Goal: Book appointment/travel/reservation

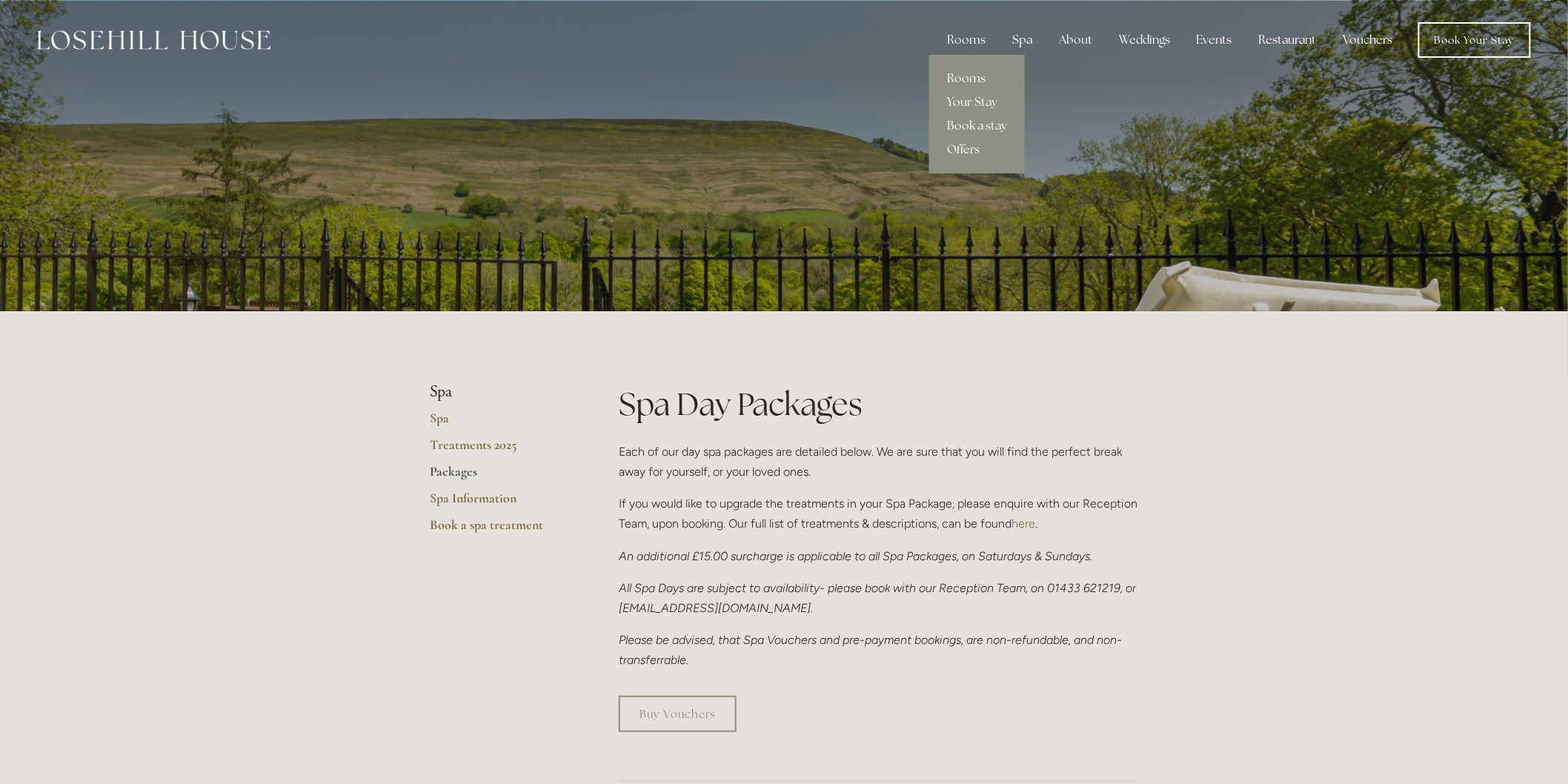
click at [989, 130] on link "Book a stay" at bounding box center [977, 126] width 96 height 24
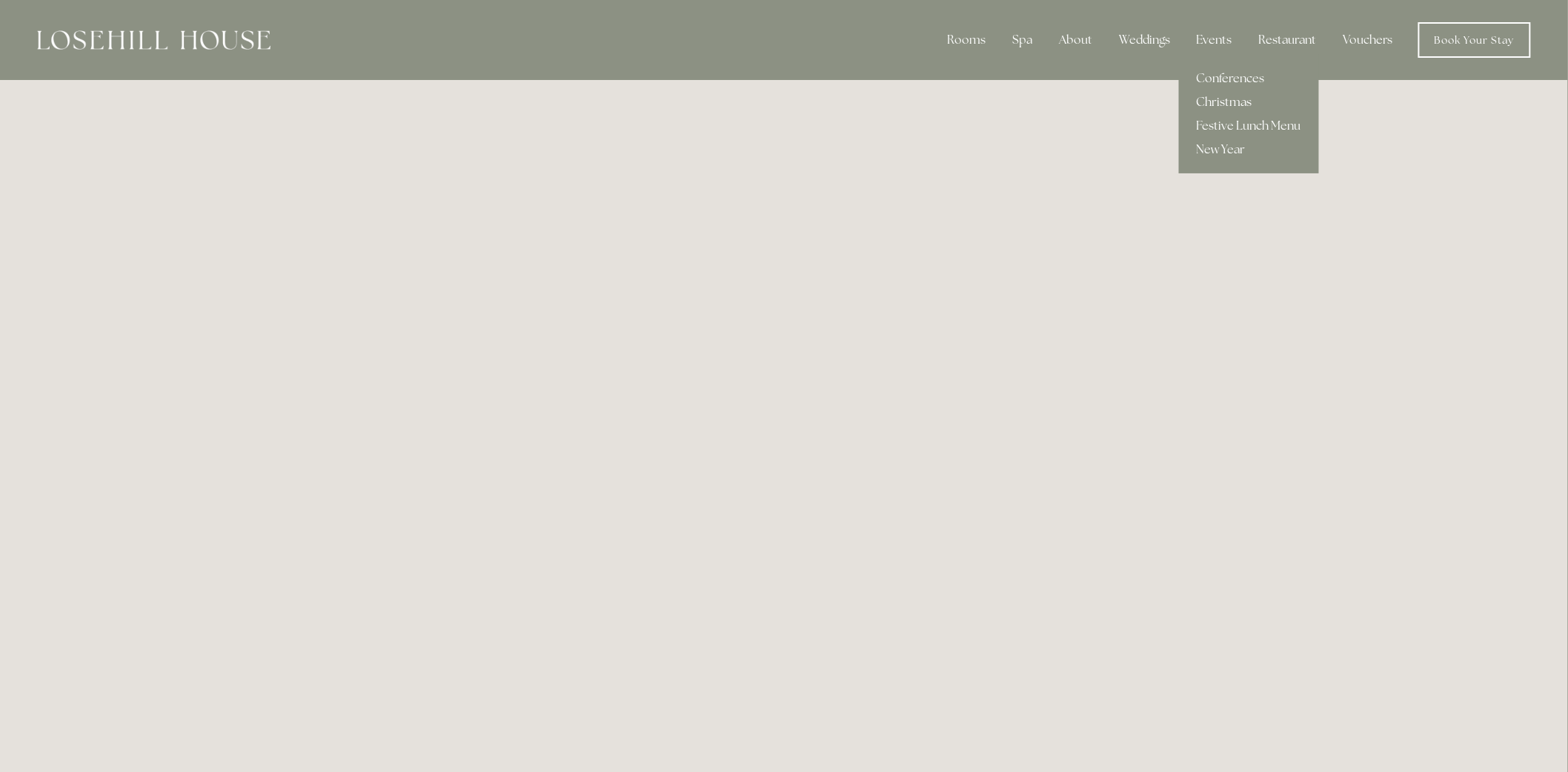
click at [1231, 100] on link "Christmas" at bounding box center [1249, 103] width 140 height 24
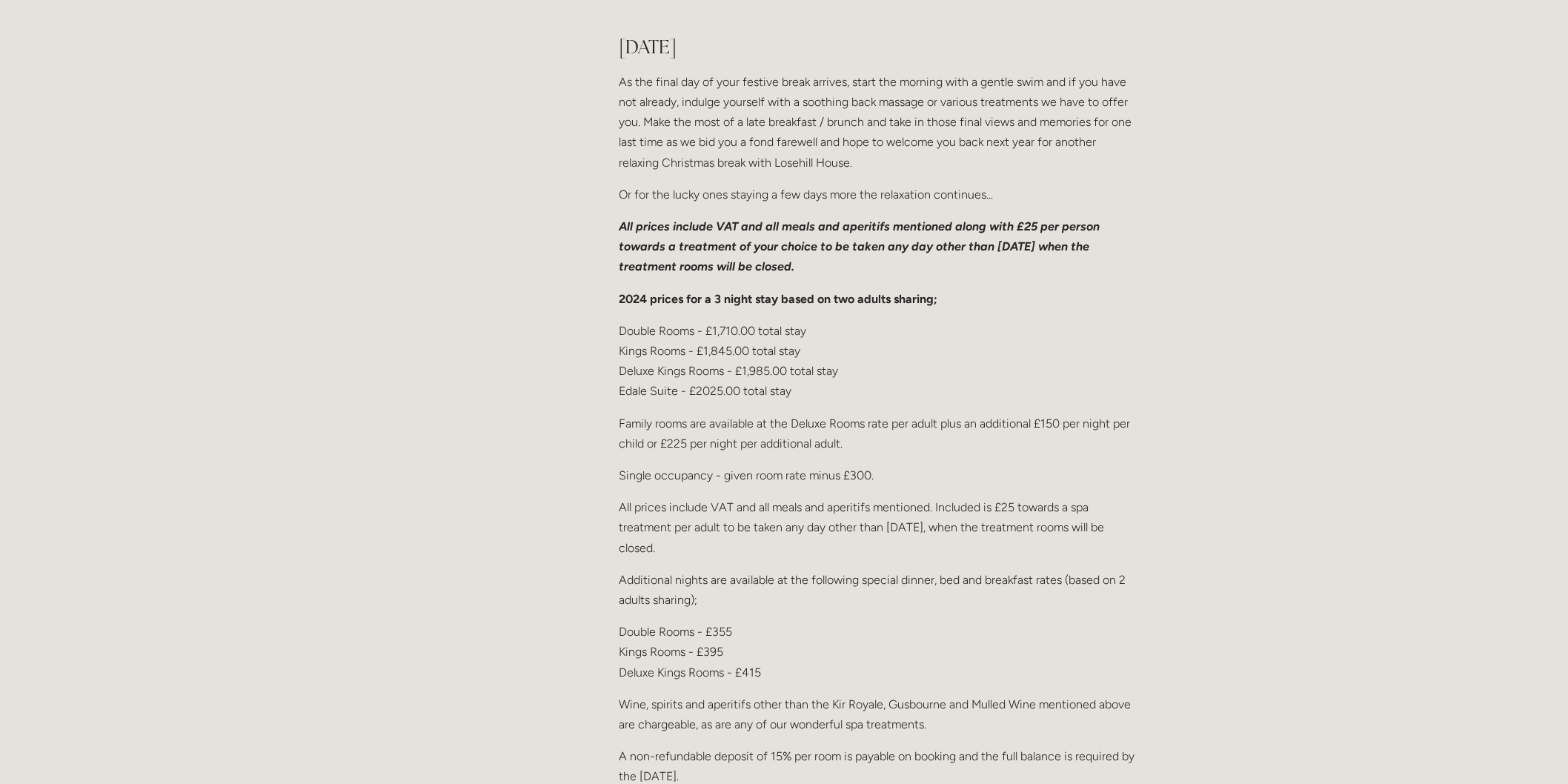
scroll to position [2141, 0]
